Goal: Information Seeking & Learning: Learn about a topic

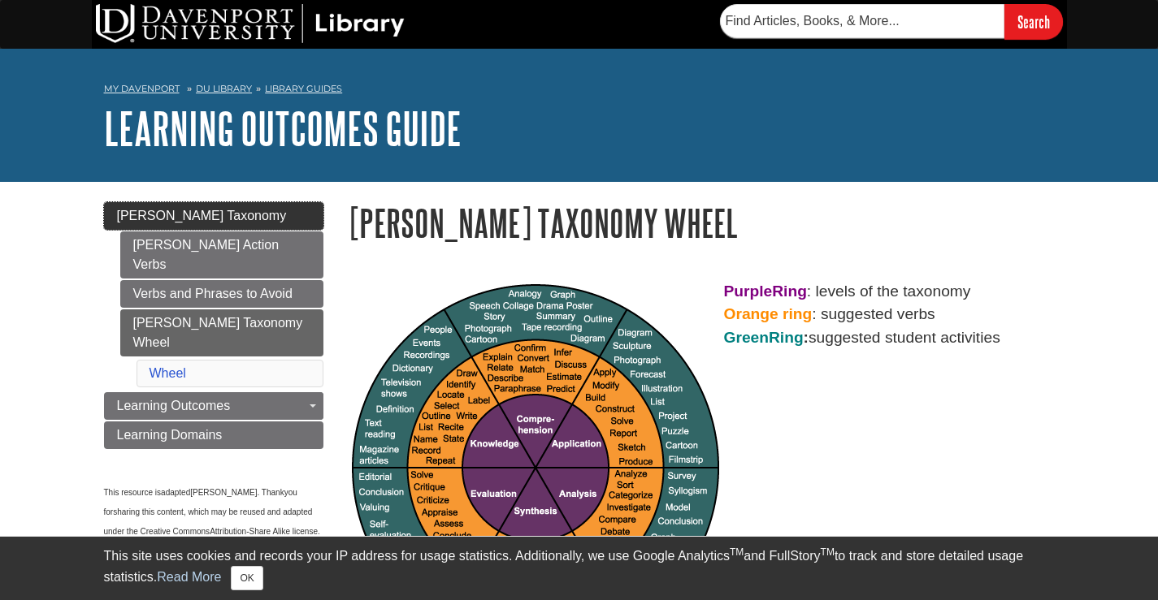
click at [223, 217] on span "[PERSON_NAME] Taxonomy" at bounding box center [202, 216] width 170 height 14
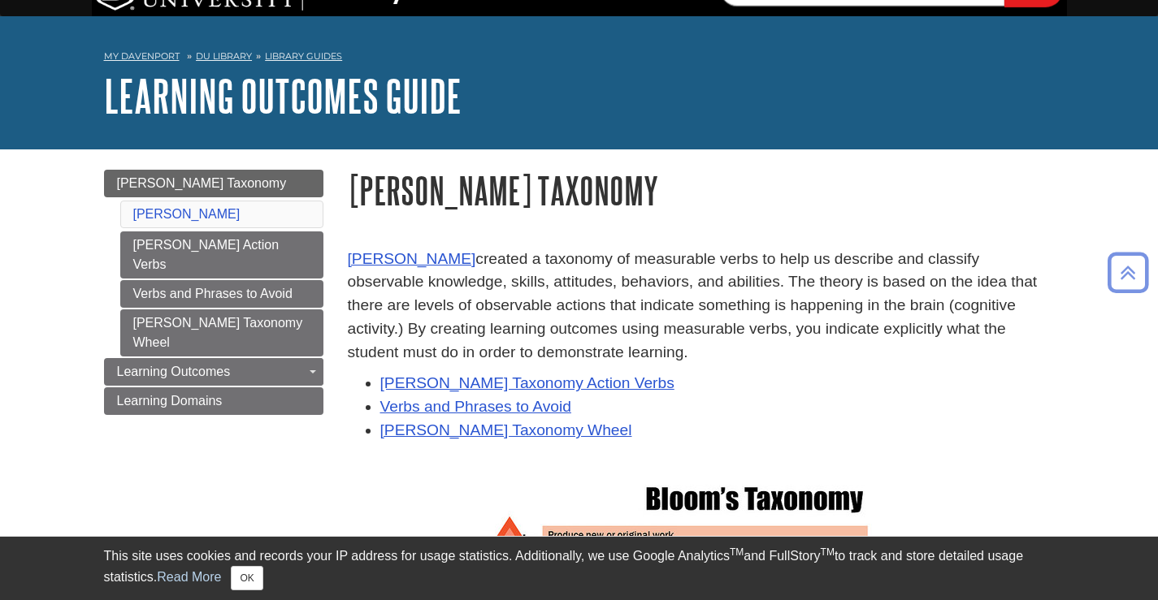
scroll to position [24, 0]
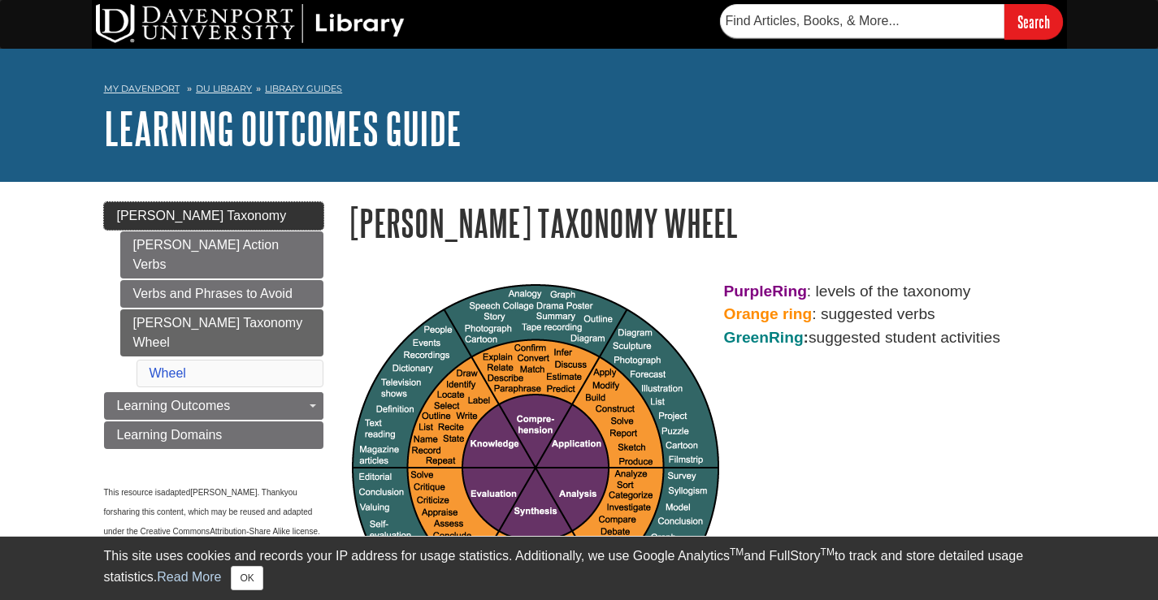
click at [175, 213] on span "[PERSON_NAME] Taxonomy" at bounding box center [202, 216] width 170 height 14
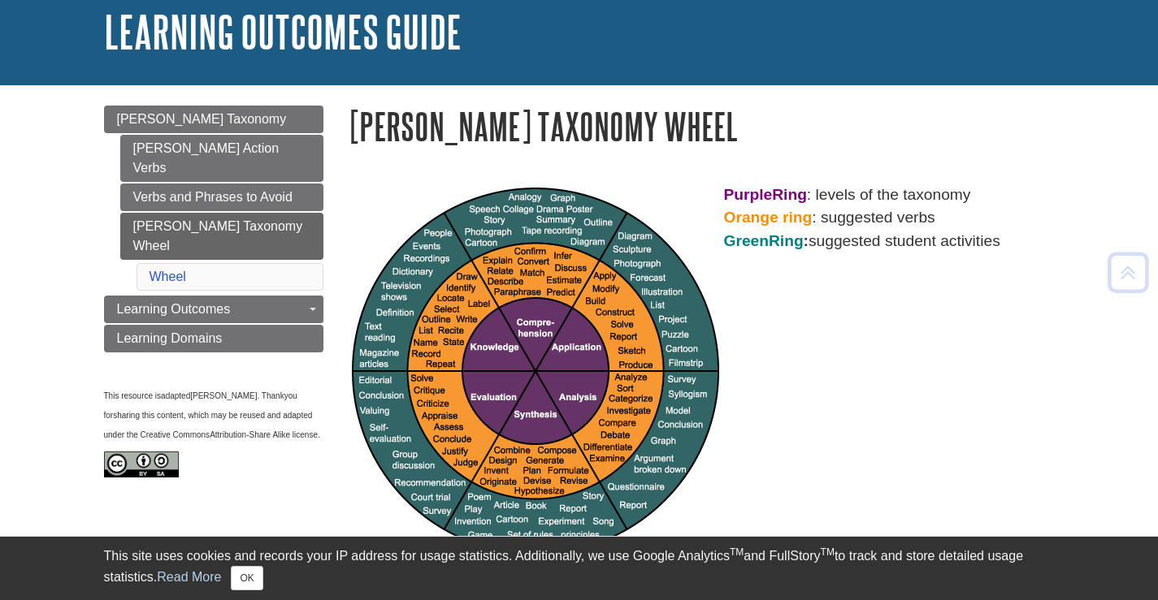
scroll to position [95, 0]
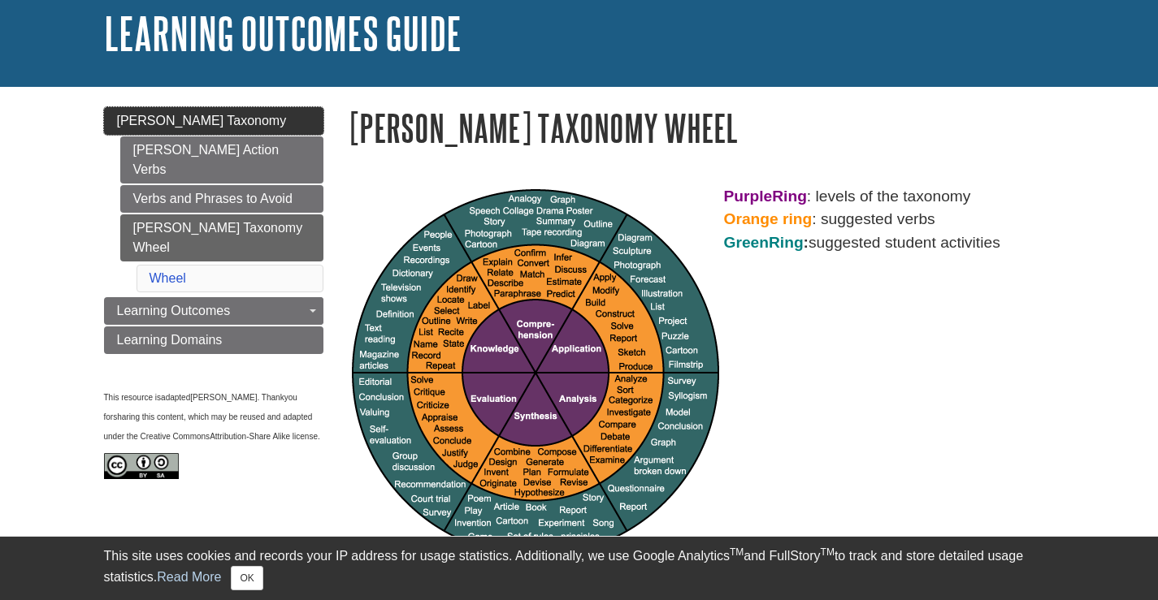
click at [196, 117] on span "[PERSON_NAME] Taxonomy" at bounding box center [202, 121] width 170 height 14
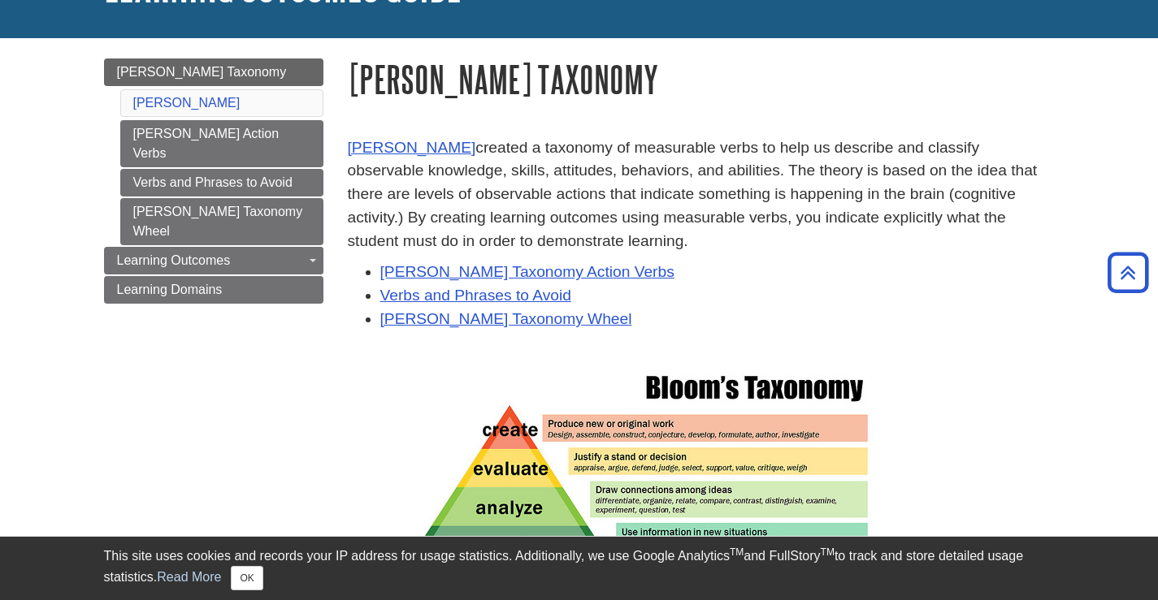
scroll to position [129, 0]
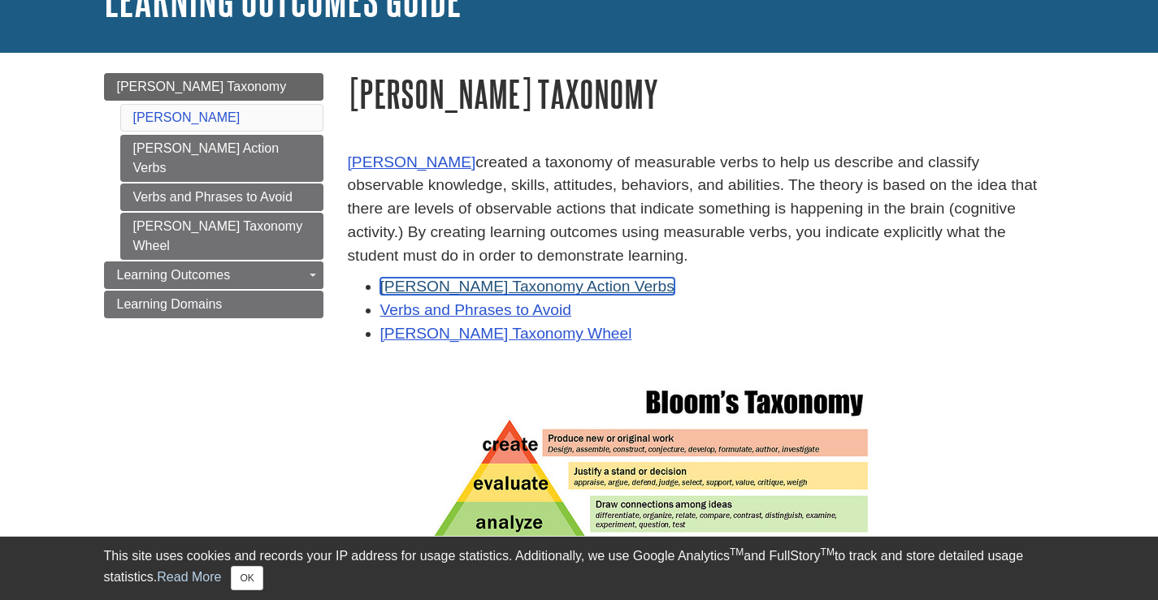
click at [501, 284] on link "[PERSON_NAME] Taxonomy Action Verbs" at bounding box center [527, 286] width 294 height 17
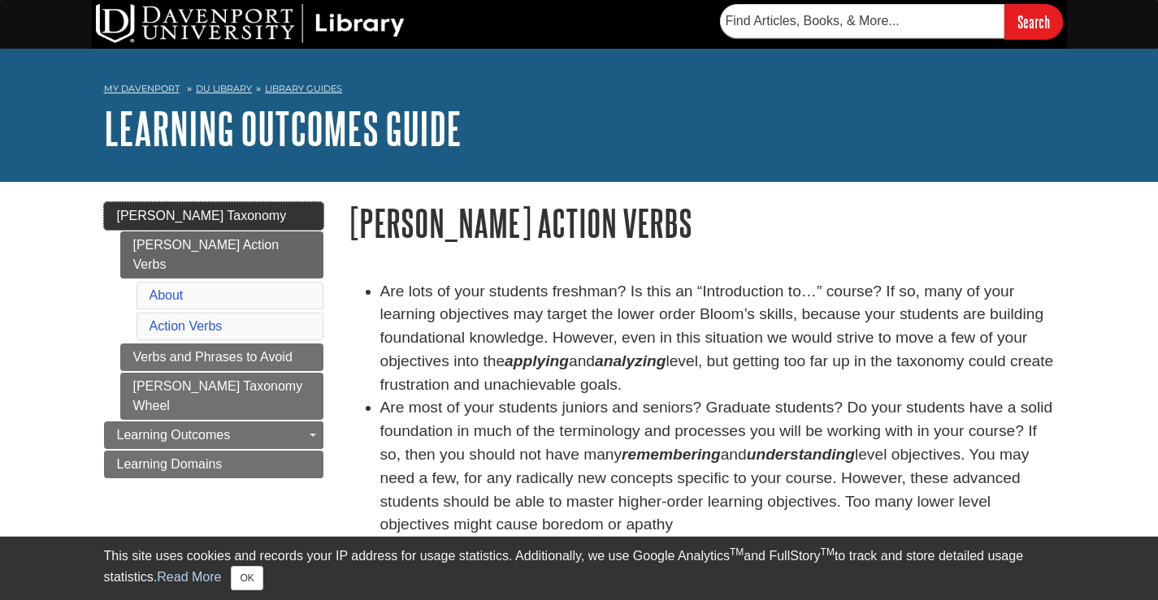
click at [280, 222] on link "[PERSON_NAME] Taxonomy" at bounding box center [213, 216] width 219 height 28
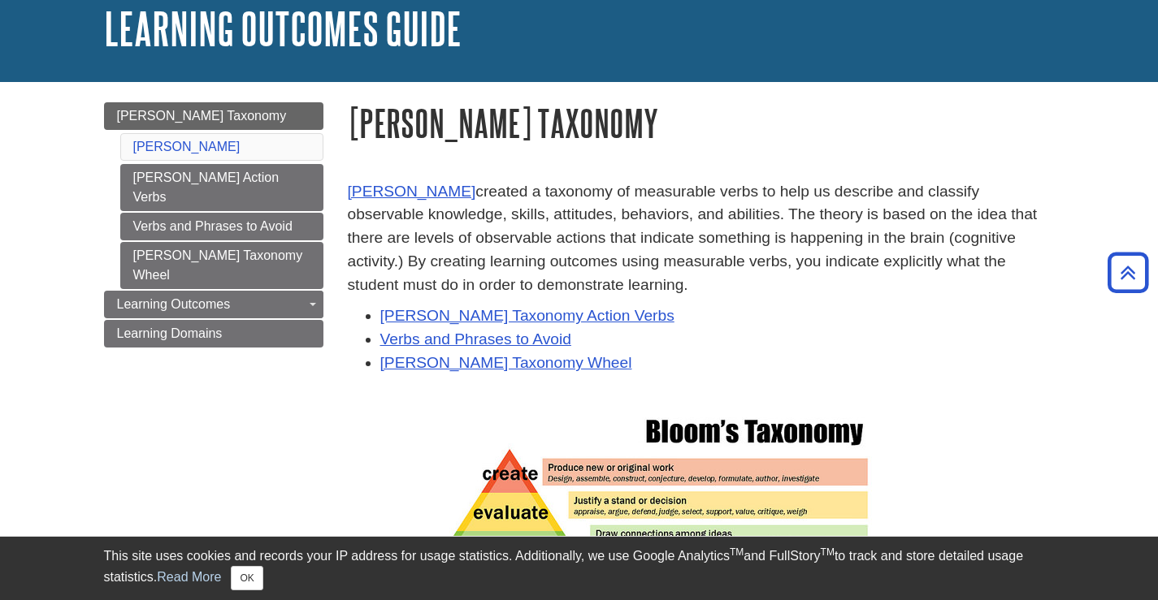
scroll to position [51, 0]
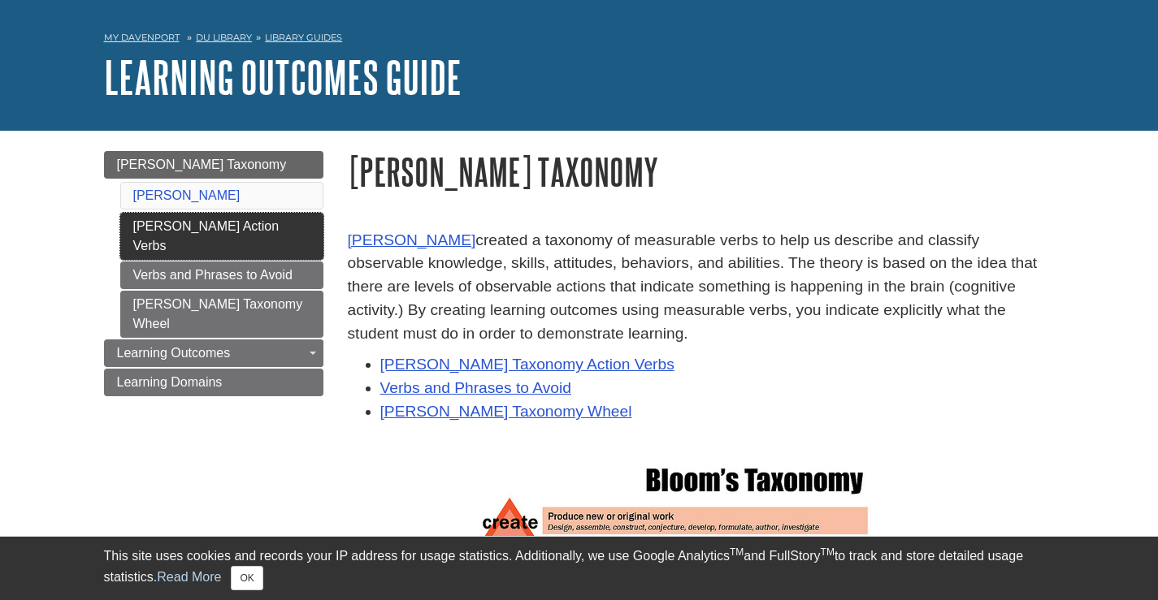
click at [261, 224] on link "[PERSON_NAME] Action Verbs" at bounding box center [221, 236] width 203 height 47
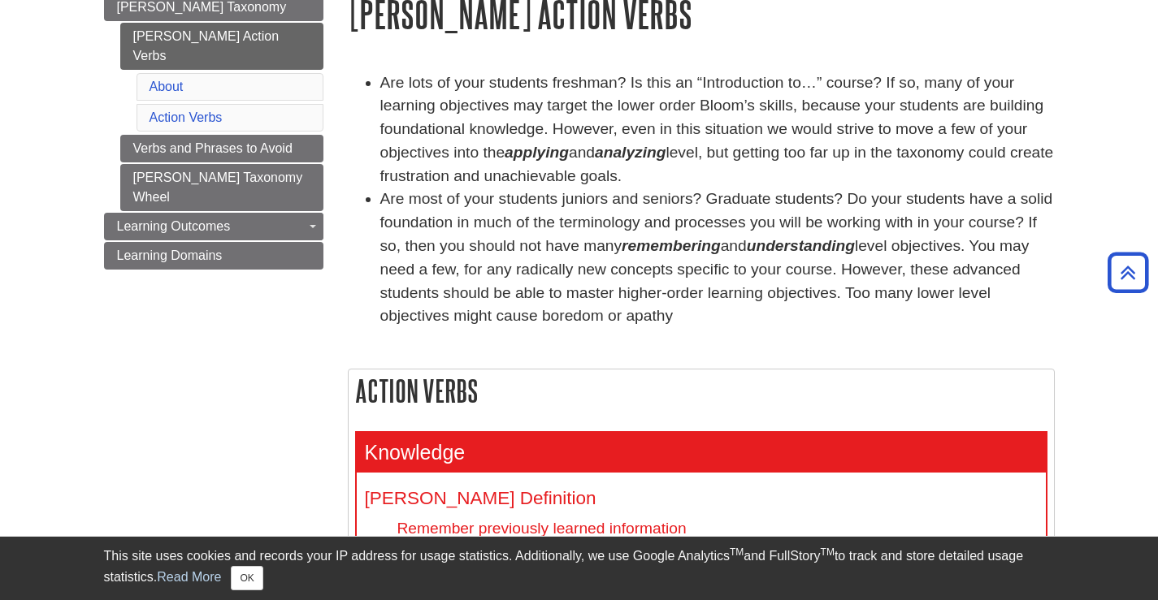
scroll to position [131, 0]
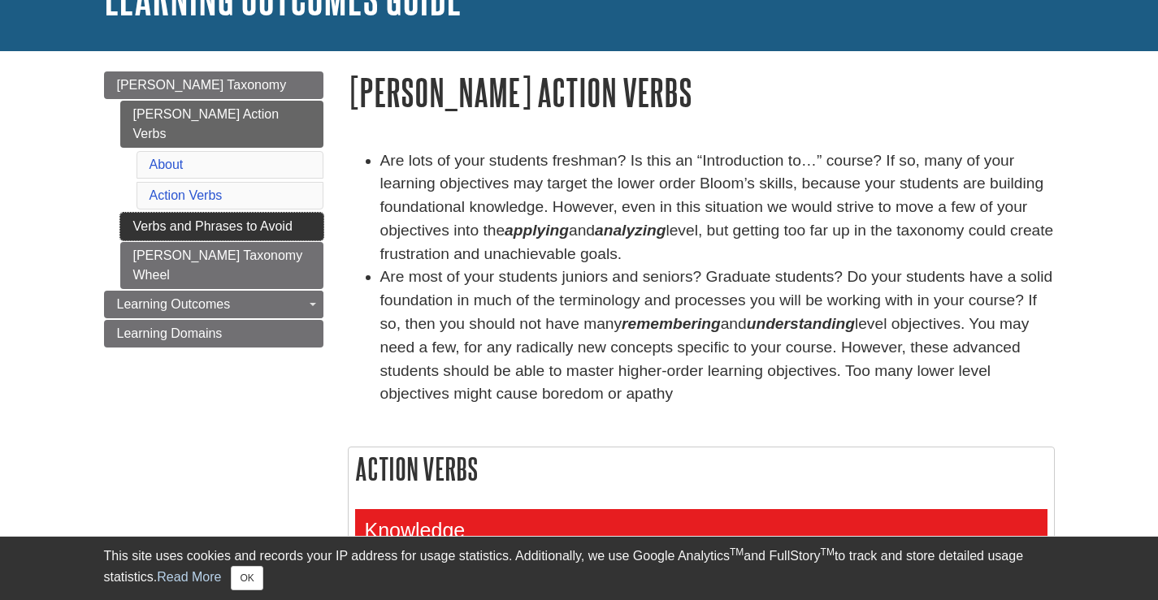
click at [236, 213] on link "Verbs and Phrases to Avoid" at bounding box center [221, 227] width 203 height 28
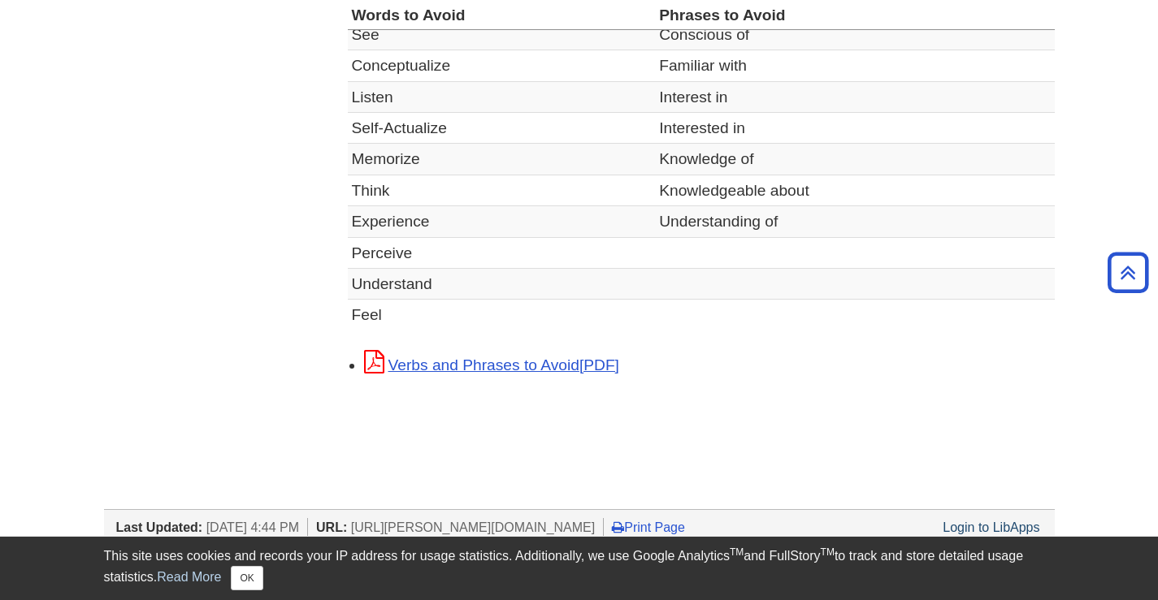
scroll to position [700, 0]
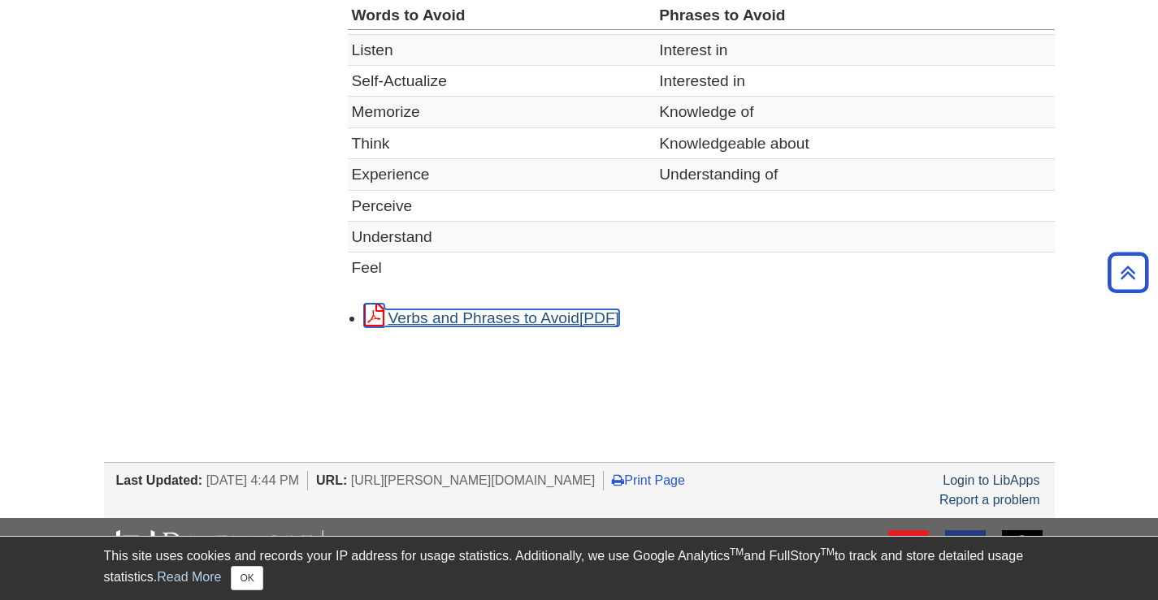
click at [514, 319] on link "Verbs and Phrases to Avoid" at bounding box center [491, 318] width 255 height 17
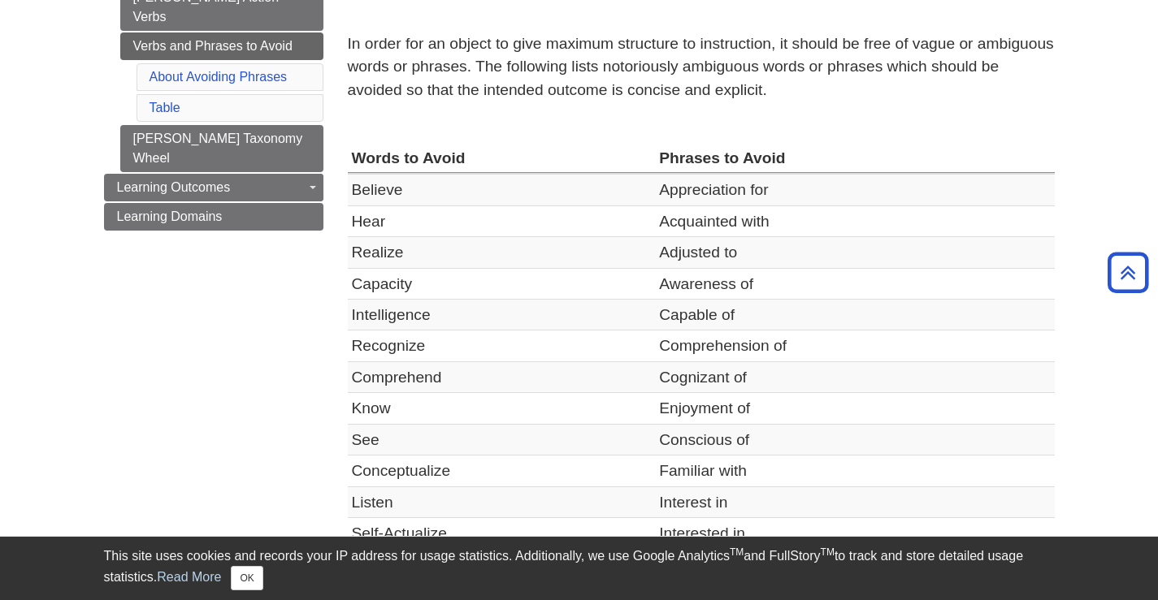
scroll to position [111, 0]
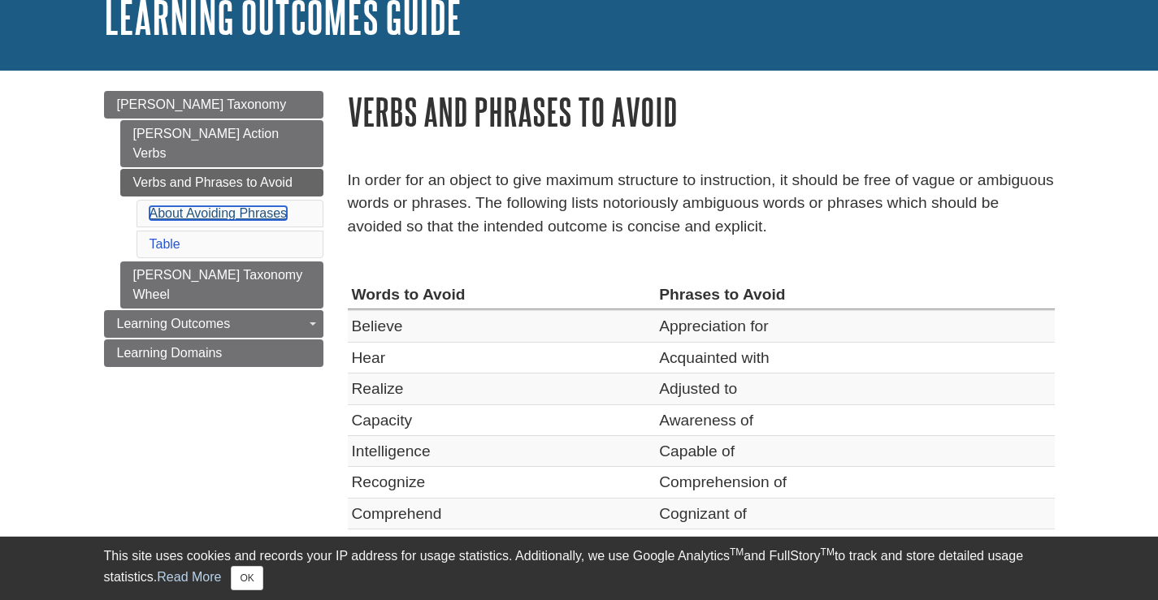
click at [186, 206] on link "About Avoiding Phrases" at bounding box center [219, 213] width 138 height 14
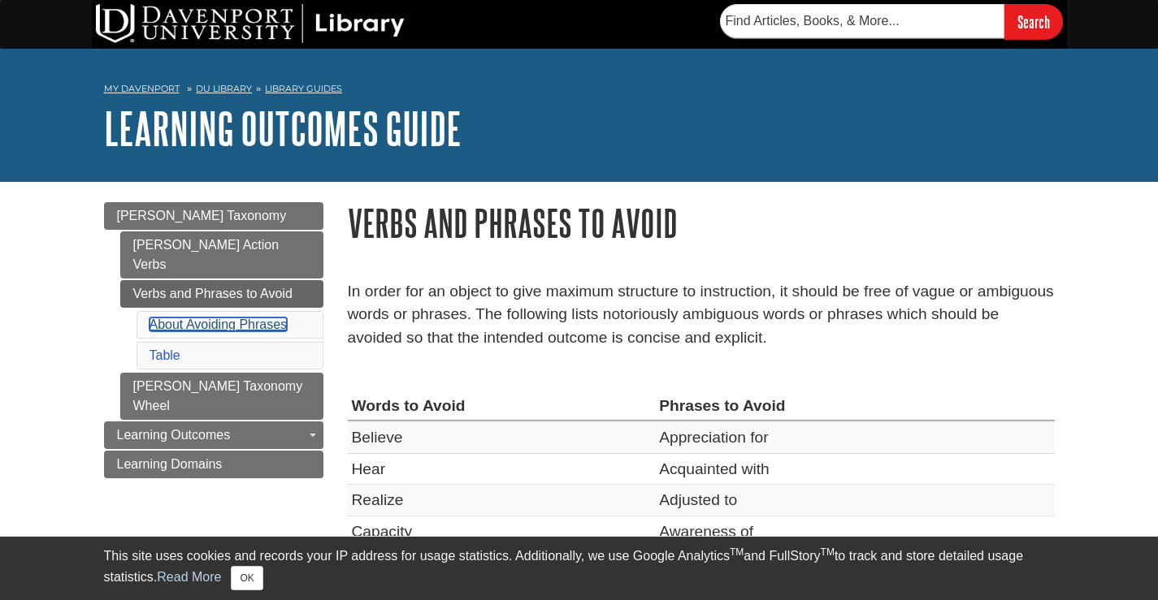
click at [210, 318] on link "About Avoiding Phrases" at bounding box center [219, 325] width 138 height 14
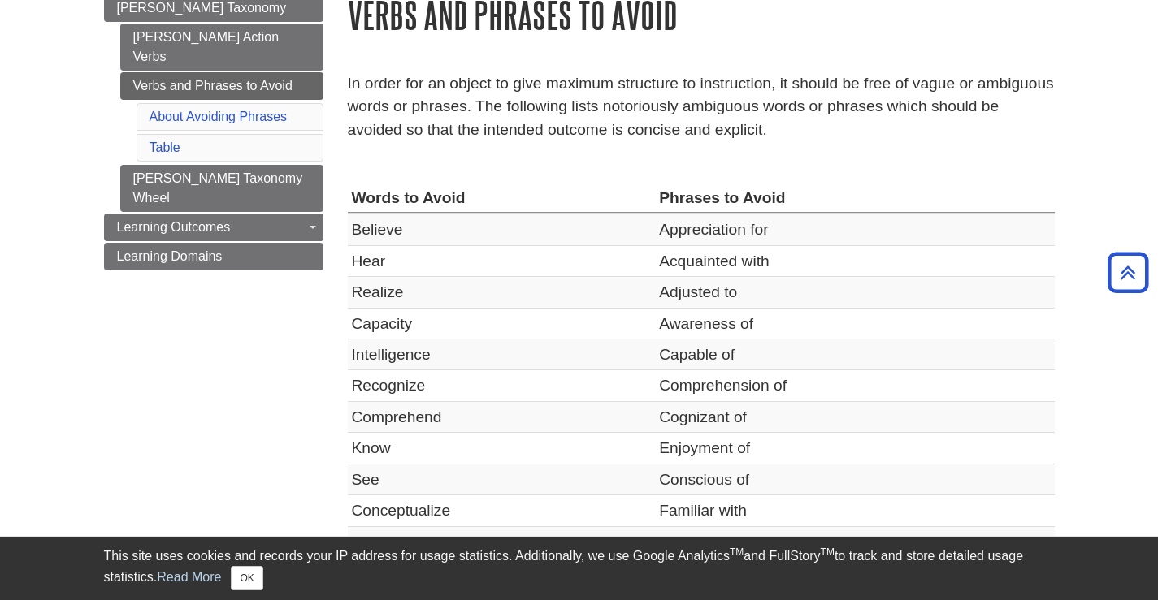
scroll to position [199, 0]
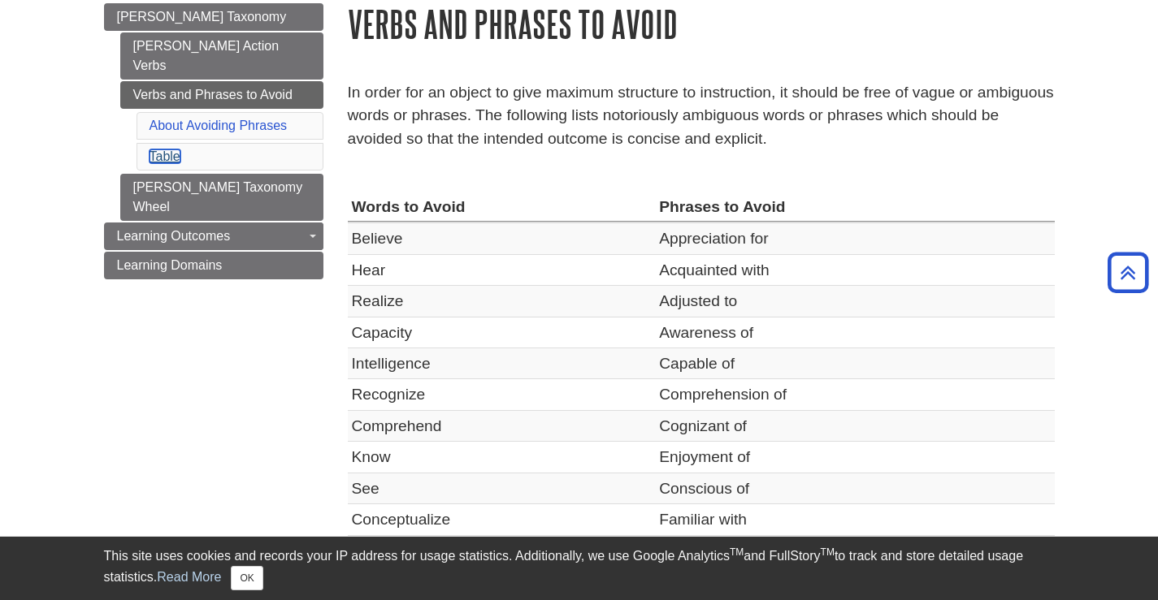
click at [164, 150] on link "Table" at bounding box center [165, 157] width 31 height 14
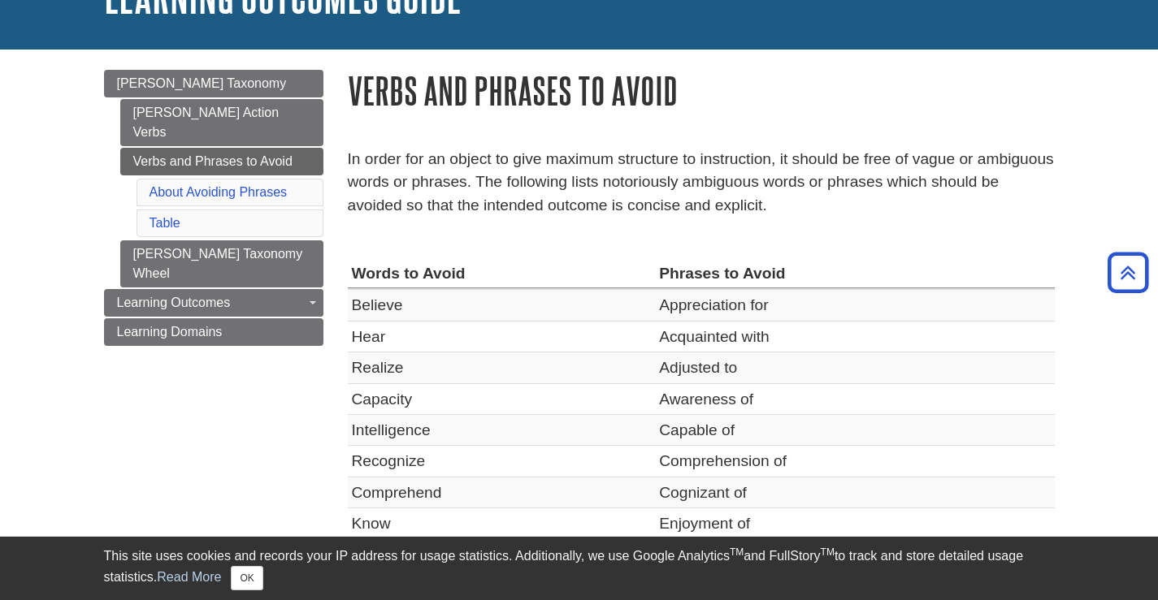
scroll to position [119, 0]
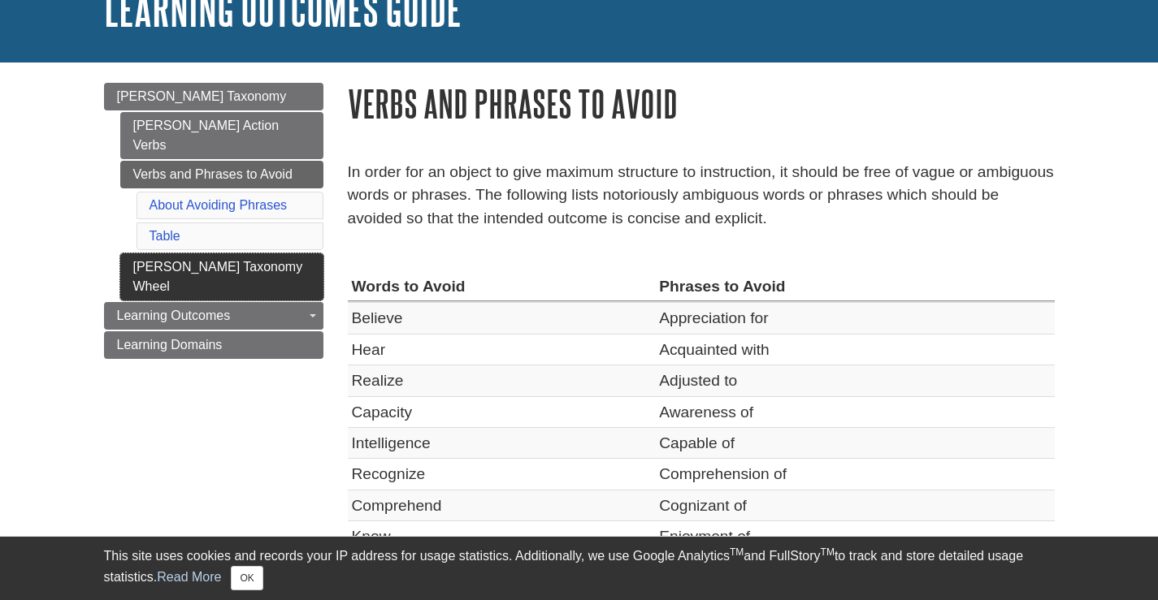
click at [192, 254] on link "[PERSON_NAME] Taxonomy Wheel" at bounding box center [221, 277] width 203 height 47
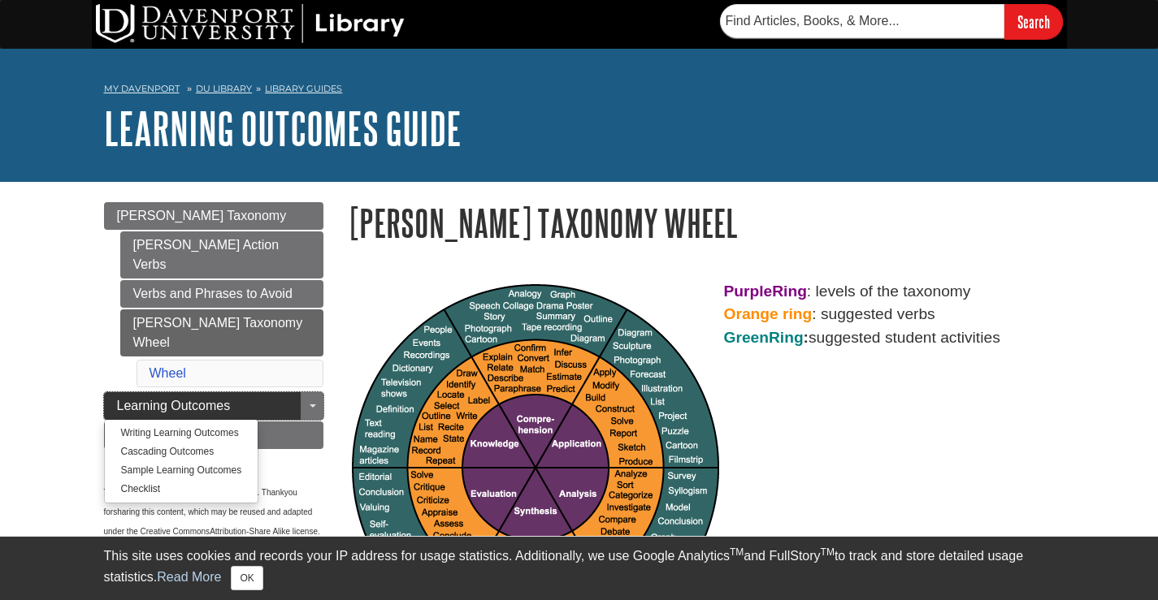
click at [164, 399] on span "Learning Outcomes" at bounding box center [174, 406] width 114 height 14
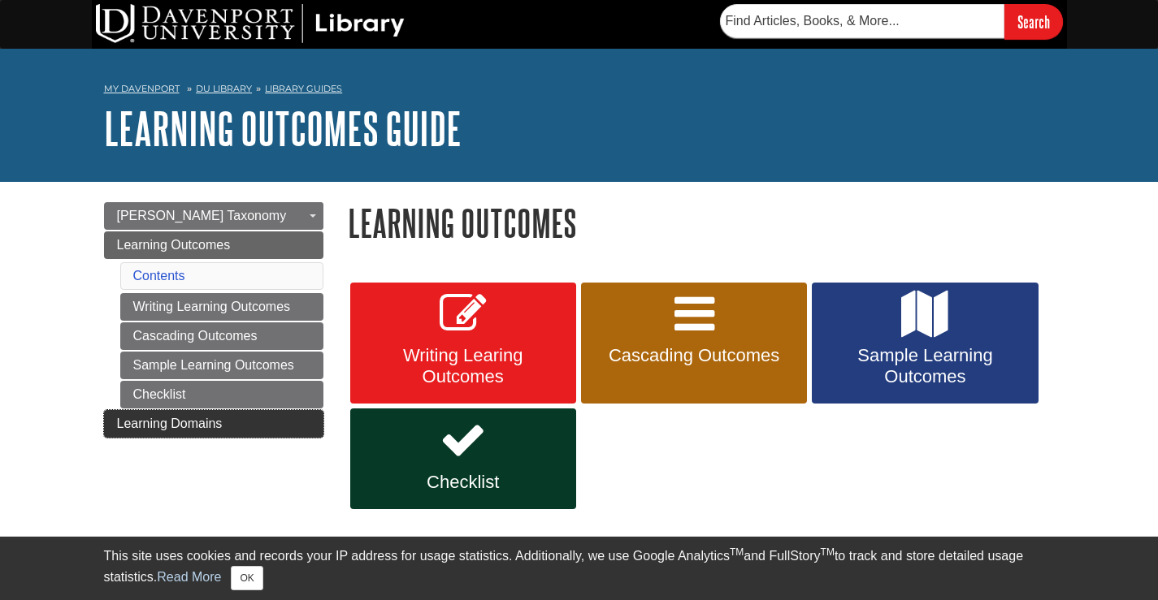
click at [199, 419] on span "Learning Domains" at bounding box center [170, 424] width 106 height 14
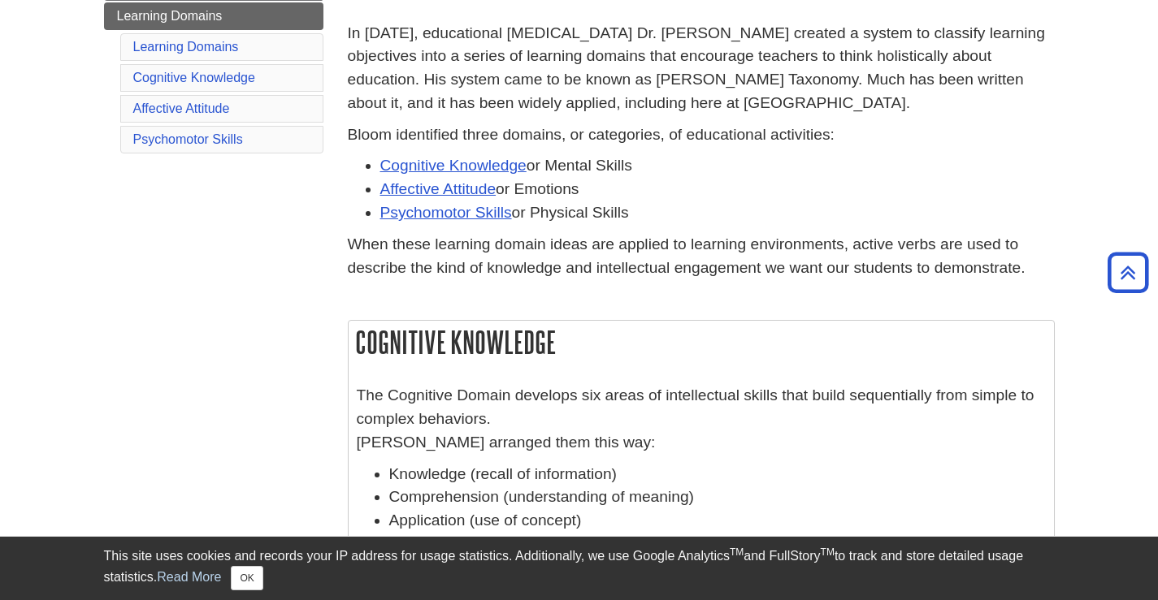
scroll to position [267, 0]
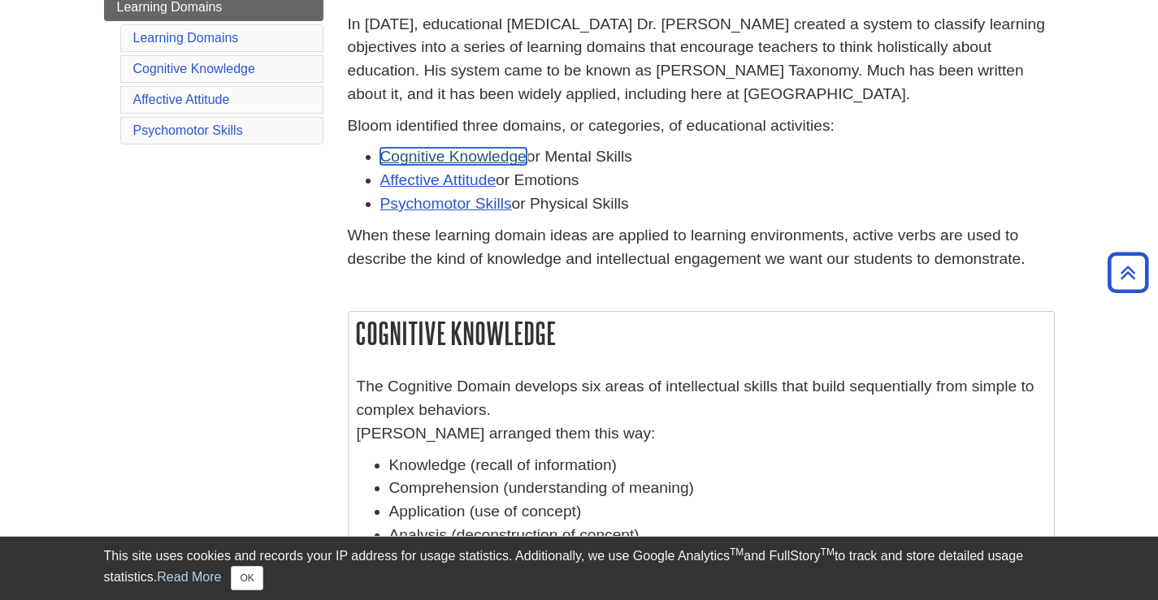
click at [470, 160] on link "Cognitive Knowledge" at bounding box center [453, 156] width 146 height 17
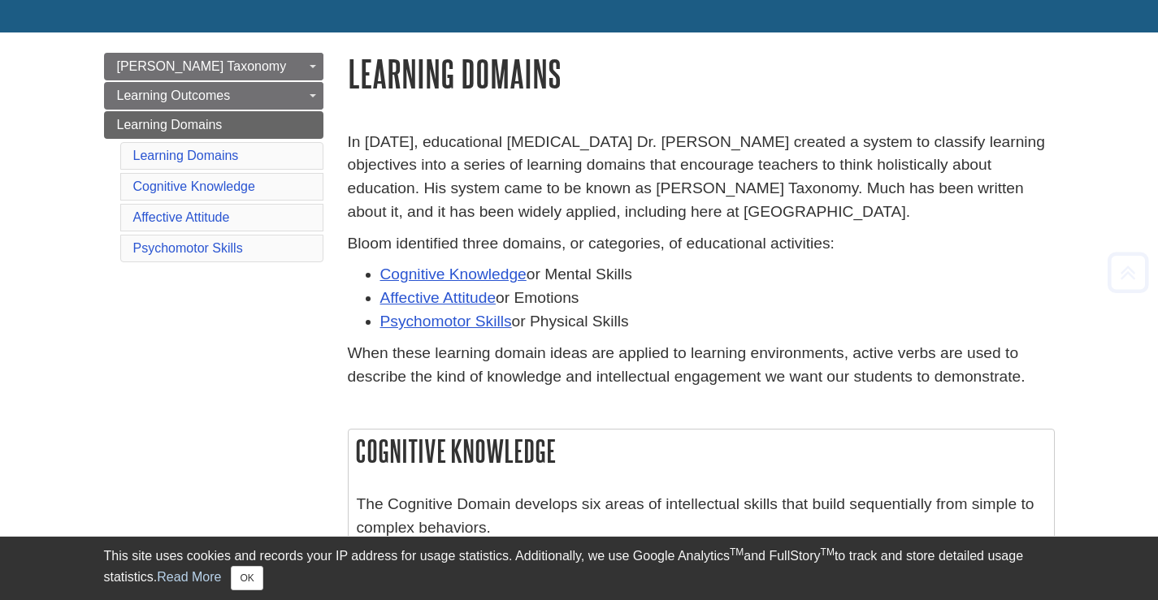
scroll to position [0, 0]
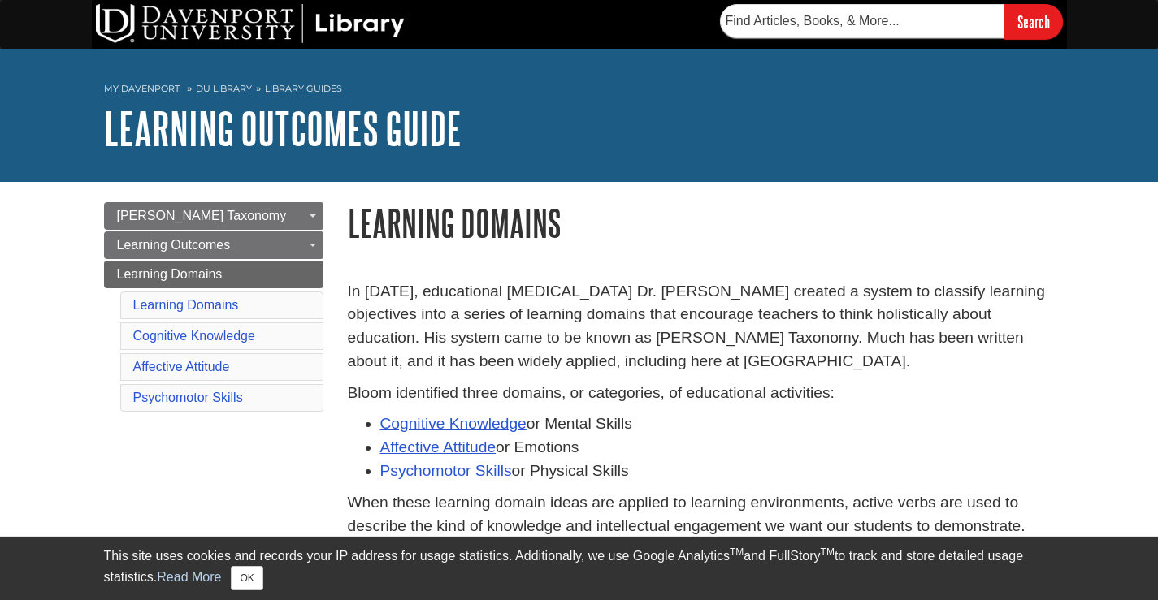
drag, startPoint x: 1152, startPoint y: 0, endPoint x: 891, endPoint y: 278, distance: 381.1
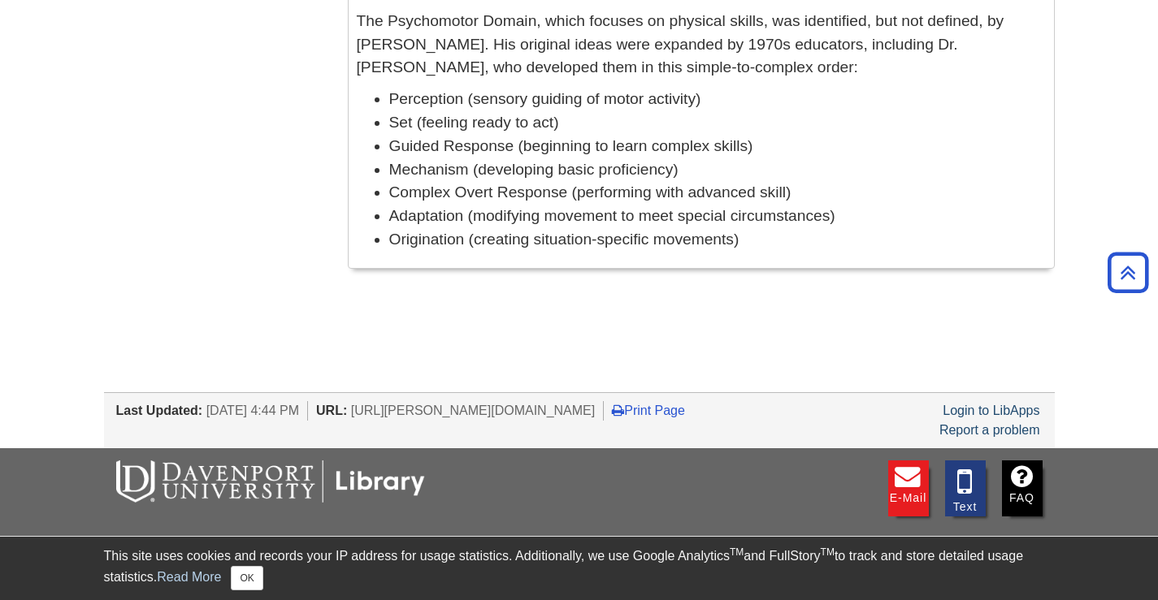
scroll to position [1486, 0]
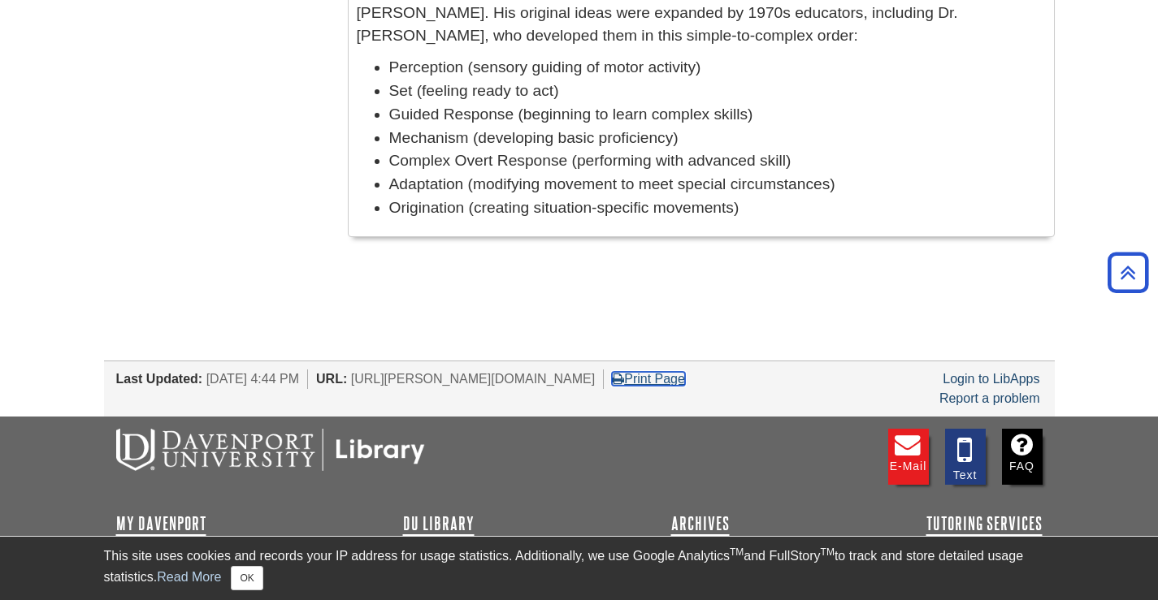
click at [685, 377] on link "Print Page" at bounding box center [648, 379] width 73 height 14
click at [250, 580] on button "OK" at bounding box center [247, 578] width 32 height 24
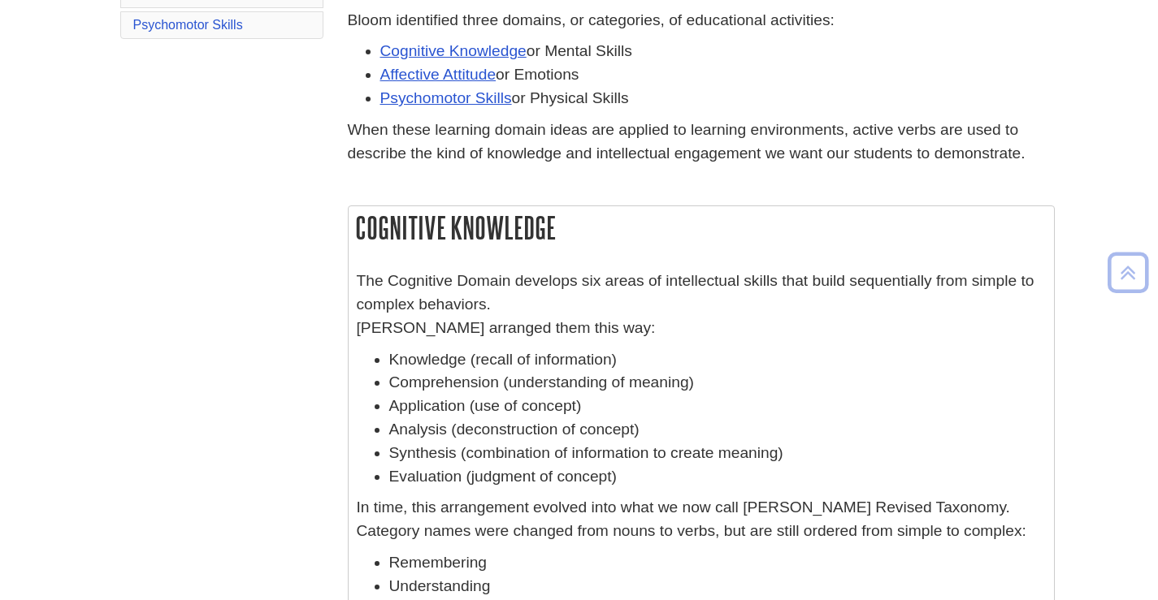
scroll to position [376, 0]
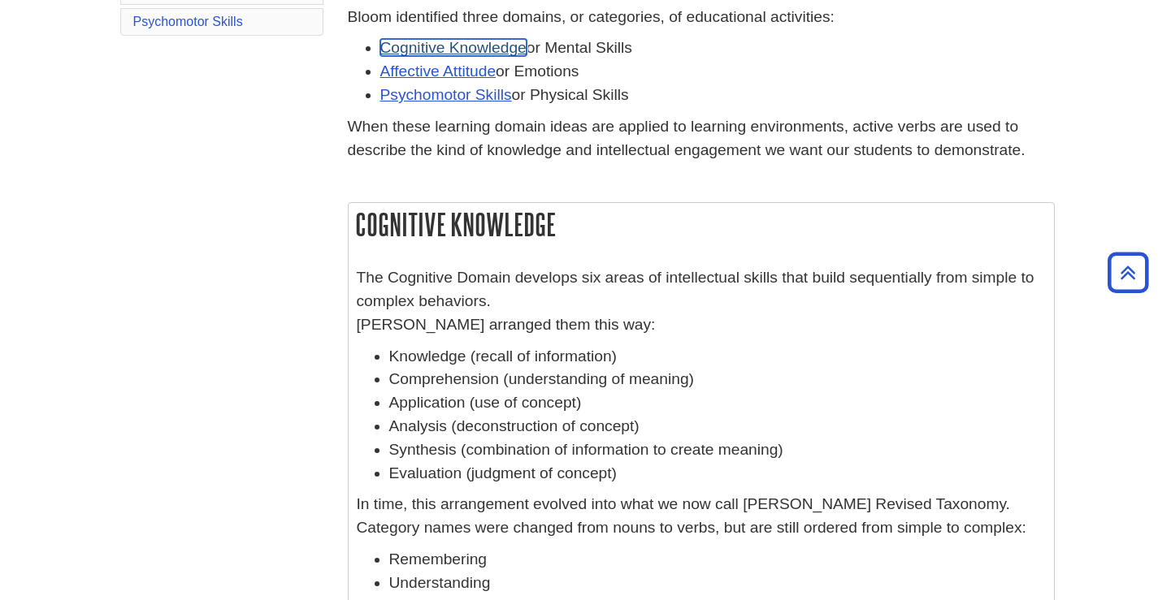
click at [467, 50] on link "Cognitive Knowledge" at bounding box center [453, 47] width 146 height 17
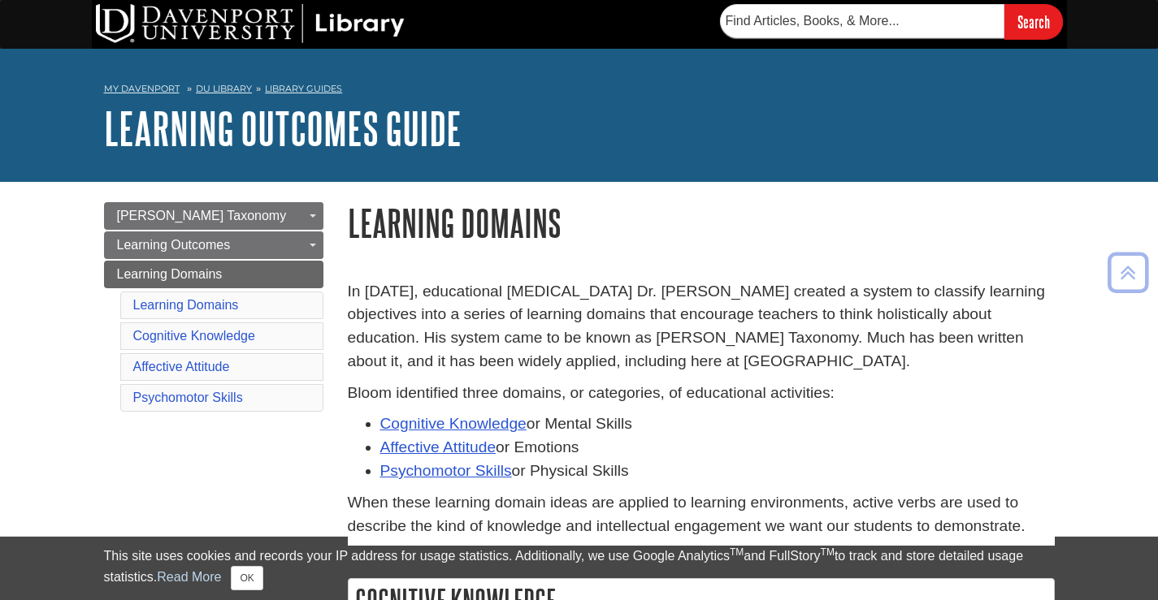
scroll to position [579, 0]
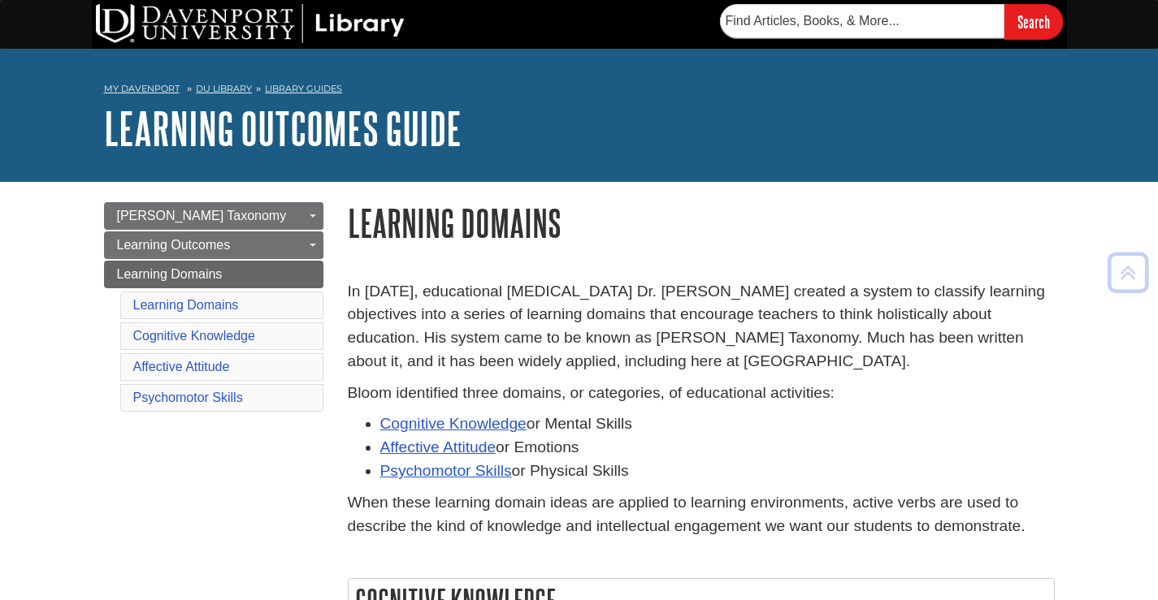
scroll to position [579, 0]
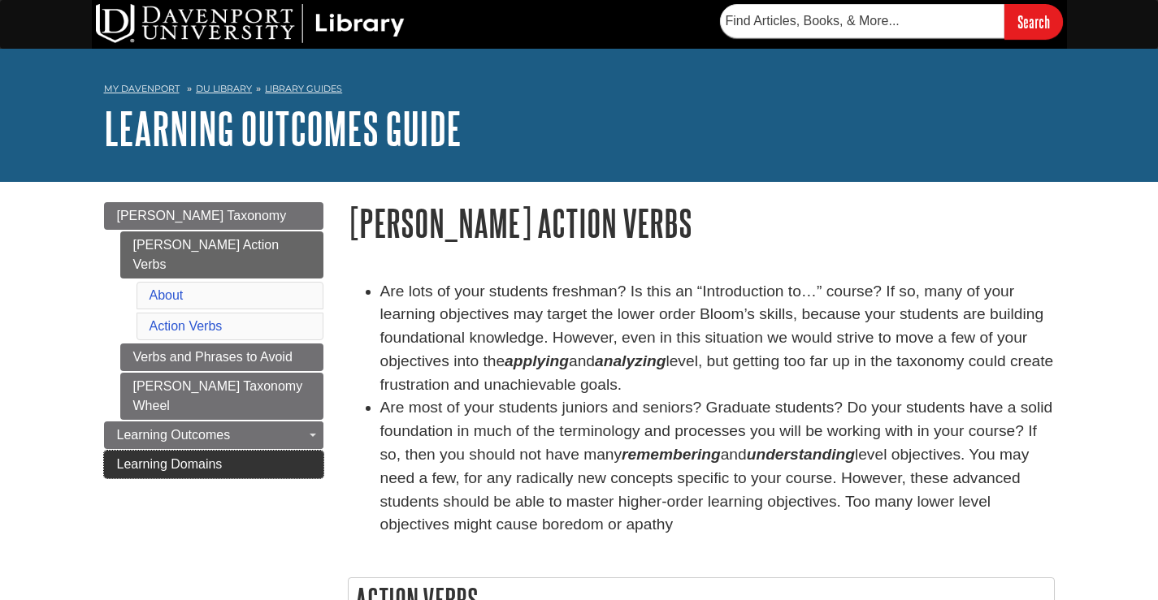
click at [211, 457] on span "Learning Domains" at bounding box center [170, 464] width 106 height 14
